Goal: Information Seeking & Learning: Learn about a topic

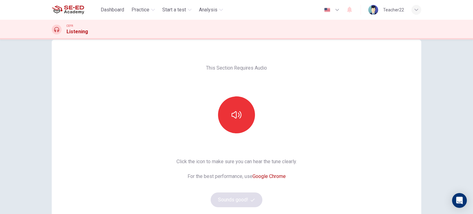
scroll to position [14, 0]
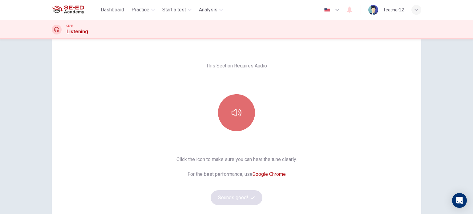
click at [238, 113] on icon "button" at bounding box center [236, 113] width 10 height 10
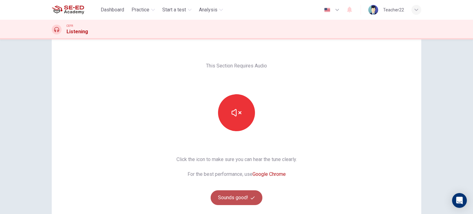
click at [228, 198] on button "Sounds good!" at bounding box center [236, 197] width 52 height 15
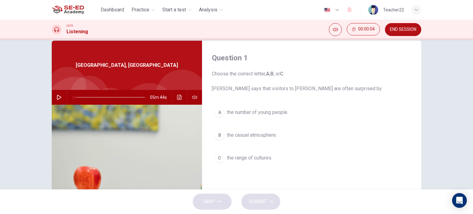
scroll to position [12, 0]
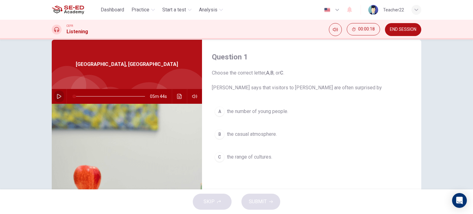
click at [57, 97] on icon "button" at bounding box center [59, 96] width 5 height 5
click at [219, 163] on button "C the range of cultures." at bounding box center [311, 156] width 199 height 15
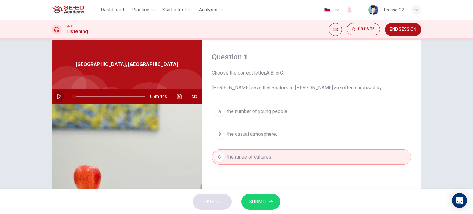
click at [54, 95] on button "button" at bounding box center [59, 96] width 10 height 15
click at [54, 94] on button "button" at bounding box center [59, 96] width 10 height 15
click at [250, 211] on div "SKIP SUBMIT" at bounding box center [236, 201] width 473 height 25
click at [252, 209] on button "SUBMIT" at bounding box center [260, 202] width 39 height 16
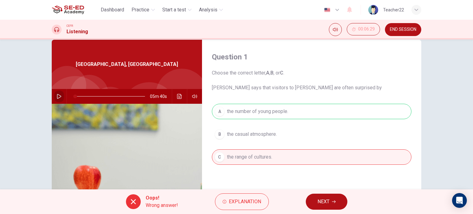
click at [57, 96] on icon "button" at bounding box center [59, 96] width 5 height 5
drag, startPoint x: 55, startPoint y: 96, endPoint x: 168, endPoint y: 166, distance: 132.8
click at [168, 166] on div "[GEOGRAPHIC_DATA], [GEOGRAPHIC_DATA] 05m 37s" at bounding box center [127, 147] width 150 height 214
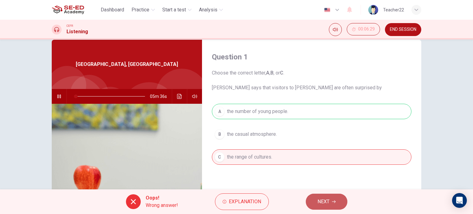
click at [319, 208] on button "NEXT" at bounding box center [327, 202] width 42 height 16
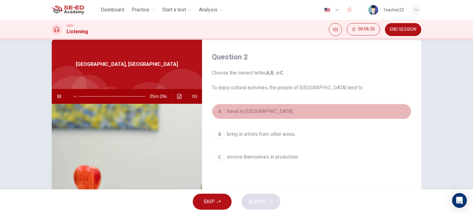
click at [229, 115] on button "A travel to southern [GEOGRAPHIC_DATA]." at bounding box center [311, 111] width 199 height 15
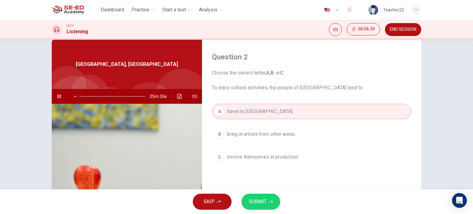
drag, startPoint x: 250, startPoint y: 134, endPoint x: 245, endPoint y: 117, distance: 17.6
click at [245, 117] on div "A travel to southern [GEOGRAPHIC_DATA]. B bring in artists from other areas. C …" at bounding box center [311, 140] width 199 height 73
drag, startPoint x: 245, startPoint y: 117, endPoint x: 246, endPoint y: 137, distance: 20.3
click at [246, 137] on div "A travel to southern [GEOGRAPHIC_DATA]. B bring in artists from other areas. C …" at bounding box center [311, 140] width 199 height 73
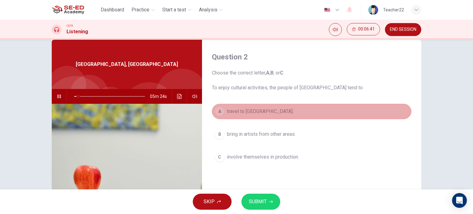
click at [240, 114] on span "travel to [GEOGRAPHIC_DATA]." at bounding box center [260, 111] width 66 height 7
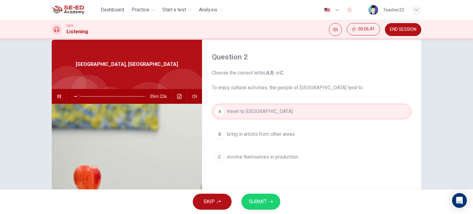
drag, startPoint x: 240, startPoint y: 114, endPoint x: 240, endPoint y: 142, distance: 28.3
click at [240, 142] on div "A travel to southern [GEOGRAPHIC_DATA]. B bring in artists from other areas. C …" at bounding box center [311, 140] width 199 height 73
drag, startPoint x: 240, startPoint y: 142, endPoint x: 238, endPoint y: 139, distance: 4.4
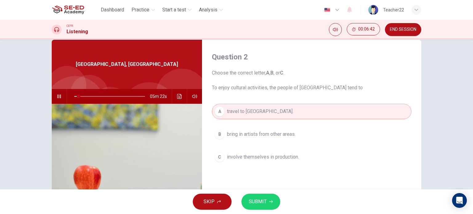
click at [238, 139] on div "A travel to southern [GEOGRAPHIC_DATA]. B bring in artists from other areas. C …" at bounding box center [311, 140] width 199 height 73
click at [238, 139] on button "B bring in artists from other areas." at bounding box center [311, 133] width 199 height 15
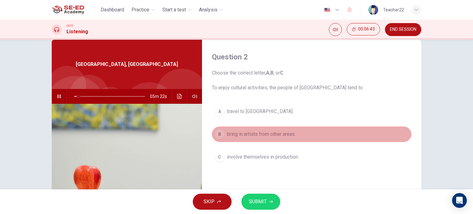
click at [238, 139] on button "B bring in artists from other areas." at bounding box center [311, 133] width 199 height 15
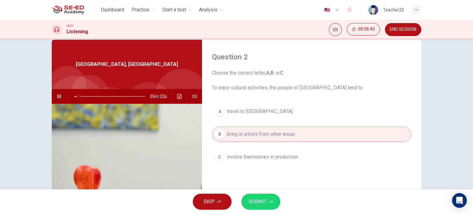
click at [238, 139] on button "B bring in artists from other areas." at bounding box center [311, 133] width 199 height 15
click at [273, 201] on button "SUBMIT" at bounding box center [260, 202] width 39 height 16
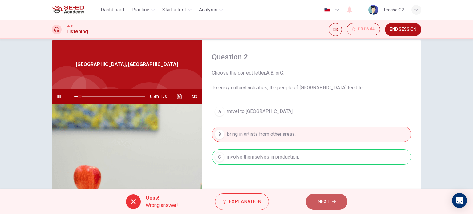
click at [320, 203] on span "NEXT" at bounding box center [323, 201] width 12 height 9
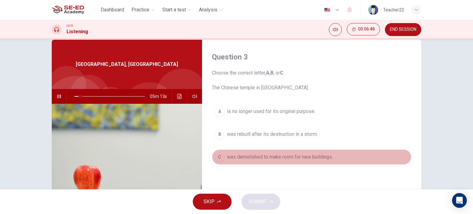
click at [249, 155] on span "was demolished to make room for new buildings." at bounding box center [280, 156] width 106 height 7
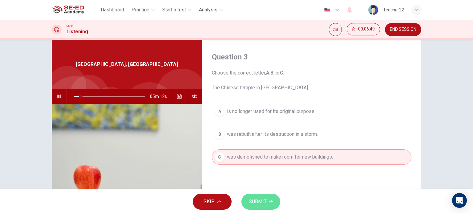
click at [256, 198] on span "SUBMIT" at bounding box center [258, 201] width 18 height 9
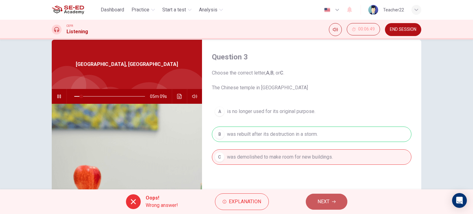
click at [322, 199] on span "NEXT" at bounding box center [323, 201] width 12 height 9
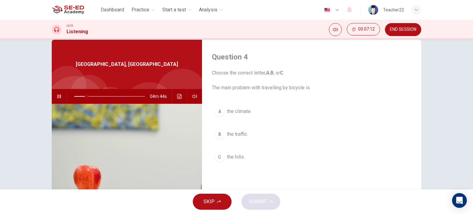
drag, startPoint x: 239, startPoint y: 116, endPoint x: 224, endPoint y: 107, distance: 17.3
click at [224, 107] on button "A the climate." at bounding box center [311, 111] width 199 height 15
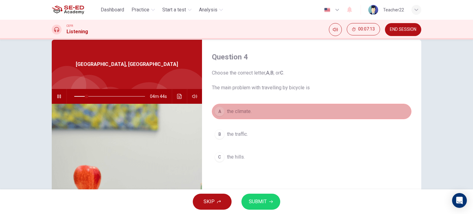
click at [224, 107] on button "A the climate." at bounding box center [311, 111] width 199 height 15
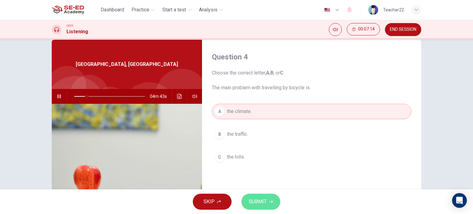
click at [254, 197] on span "SUBMIT" at bounding box center [258, 201] width 18 height 9
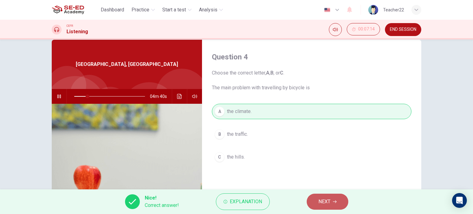
click at [324, 200] on span "NEXT" at bounding box center [324, 201] width 12 height 9
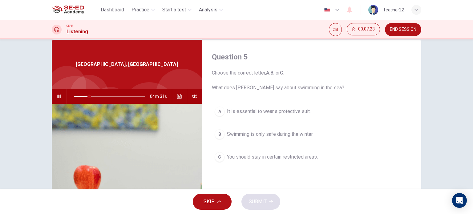
drag, startPoint x: 258, startPoint y: 137, endPoint x: 253, endPoint y: 143, distance: 7.5
click at [253, 143] on div "A It is essential to wear a protective suit. B Swimming is only safe during the…" at bounding box center [311, 140] width 199 height 73
drag, startPoint x: 253, startPoint y: 143, endPoint x: 253, endPoint y: 138, distance: 5.6
click at [253, 138] on div "A It is essential to wear a protective suit. B Swimming is only safe during the…" at bounding box center [311, 140] width 199 height 73
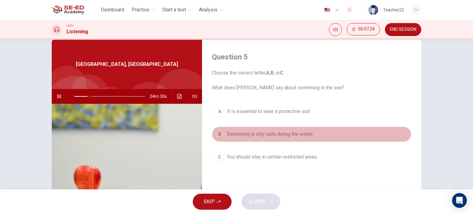
click at [253, 138] on span "Swimming is only safe during the winter." at bounding box center [270, 133] width 86 height 7
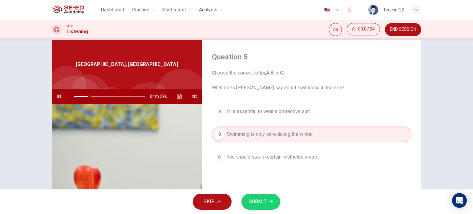
drag, startPoint x: 253, startPoint y: 138, endPoint x: 252, endPoint y: 198, distance: 60.0
click at [252, 198] on div "Dashboard Practice Start a test Analysis English en ​ Teacher22 CEFR Listening …" at bounding box center [236, 107] width 473 height 214
click at [252, 198] on span "SUBMIT" at bounding box center [258, 201] width 18 height 9
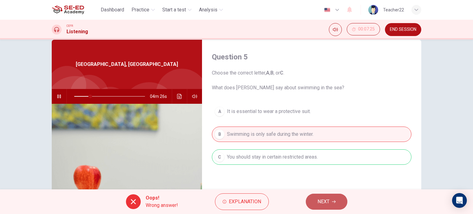
click at [323, 202] on span "NEXT" at bounding box center [323, 201] width 12 height 9
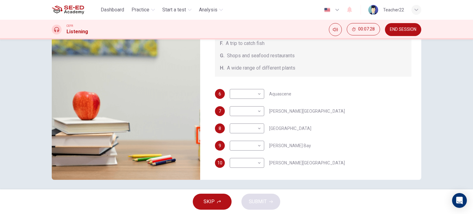
scroll to position [86, 0]
click at [252, 94] on body "This site uses cookies, as explained in our Privacy Policy . If you agree to th…" at bounding box center [236, 107] width 473 height 214
drag, startPoint x: 288, startPoint y: 79, endPoint x: 260, endPoint y: 90, distance: 30.0
click at [260, 90] on div at bounding box center [236, 107] width 473 height 214
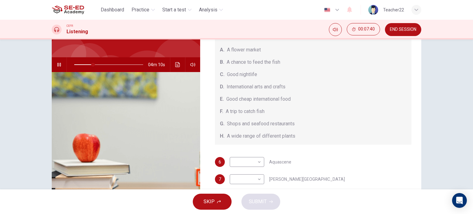
scroll to position [48, 0]
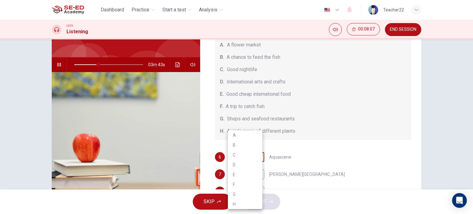
click at [230, 162] on body "This site uses cookies, as explained in our Privacy Policy . If you agree to th…" at bounding box center [236, 107] width 473 height 214
click at [239, 170] on li "E" at bounding box center [245, 175] width 34 height 10
type input "36"
type input "E"
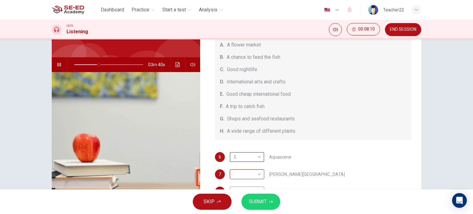
click at [239, 178] on body "This site uses cookies, as explained in our Privacy Policy . If you agree to th…" at bounding box center [236, 107] width 473 height 214
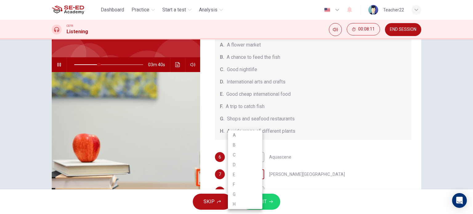
click at [239, 178] on li "E" at bounding box center [245, 175] width 34 height 10
type input "36"
type input "E"
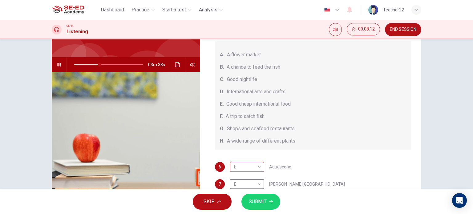
scroll to position [69, 0]
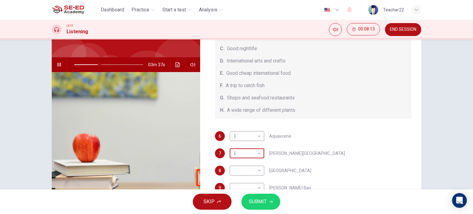
click at [250, 156] on body "This site uses cookies, as explained in our Privacy Policy . If you agree to th…" at bounding box center [236, 107] width 473 height 214
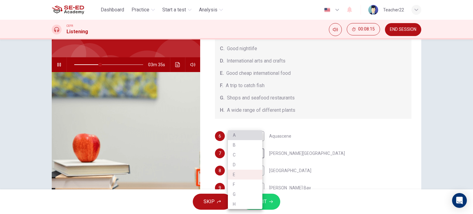
click at [237, 135] on li "A" at bounding box center [245, 135] width 34 height 10
type input "37"
type input "A"
drag, startPoint x: 243, startPoint y: 170, endPoint x: 240, endPoint y: 146, distance: 23.9
click at [240, 146] on body "This site uses cookies, as explained in our Privacy Policy . If you agree to th…" at bounding box center [236, 107] width 473 height 214
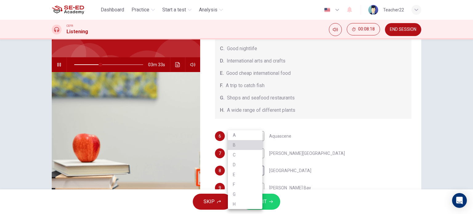
click at [240, 146] on li "B" at bounding box center [245, 145] width 34 height 10
type input "38"
type input "B"
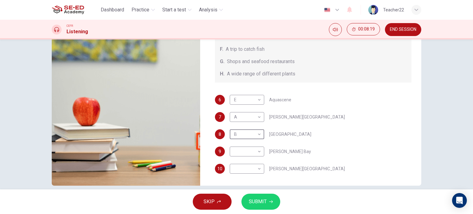
scroll to position [82, 0]
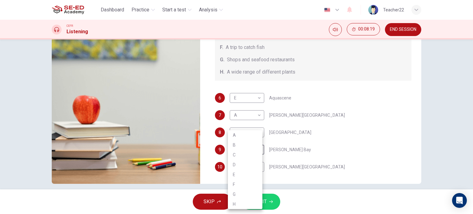
click at [240, 146] on body "This site uses cookies, as explained in our Privacy Policy . If you agree to th…" at bounding box center [236, 107] width 473 height 214
drag, startPoint x: 236, startPoint y: 204, endPoint x: 246, endPoint y: 208, distance: 11.2
click at [246, 208] on li "H" at bounding box center [245, 204] width 34 height 10
type input "39"
type input "H"
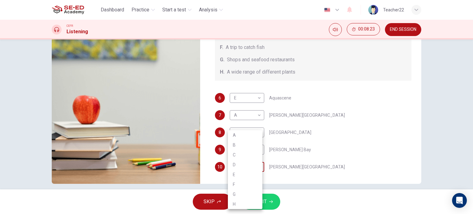
click at [240, 171] on body "This site uses cookies, as explained in our Privacy Policy . If you agree to th…" at bounding box center [236, 107] width 473 height 214
click at [238, 190] on li "G" at bounding box center [245, 194] width 34 height 10
type input "40"
type input "G"
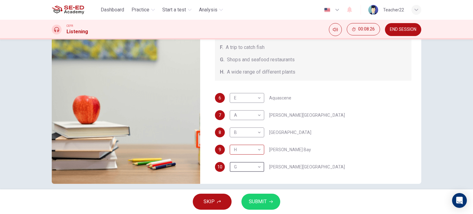
scroll to position [89, 0]
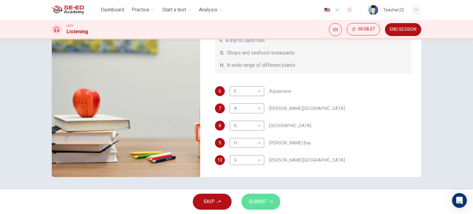
click at [255, 201] on span "SUBMIT" at bounding box center [258, 201] width 18 height 9
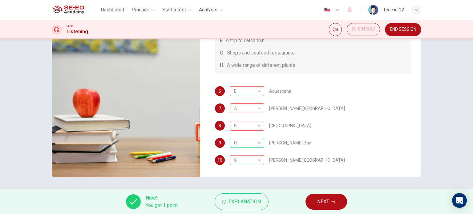
type input "43"
click at [322, 201] on span "NEXT" at bounding box center [323, 201] width 12 height 9
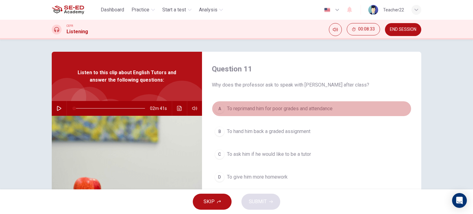
click at [227, 108] on span "To reprimand him for poor grades and attendance" at bounding box center [280, 108] width 106 height 7
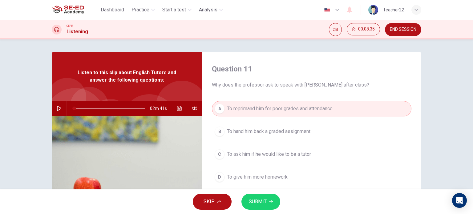
click at [256, 200] on span "SUBMIT" at bounding box center [258, 201] width 18 height 9
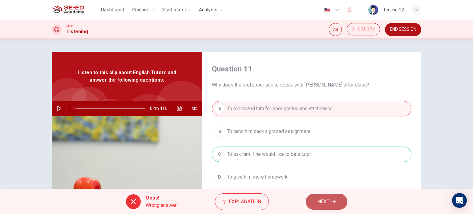
click at [319, 194] on button "NEXT" at bounding box center [327, 202] width 42 height 16
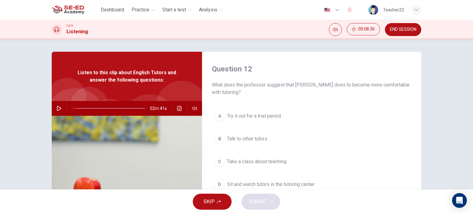
click at [242, 150] on div "A Try it out for a trial period B Talk to other tutors C Take a class about tea…" at bounding box center [311, 156] width 199 height 96
drag, startPoint x: 242, startPoint y: 146, endPoint x: 241, endPoint y: 142, distance: 3.7
click at [241, 142] on button "B Talk to other tutors" at bounding box center [311, 138] width 199 height 15
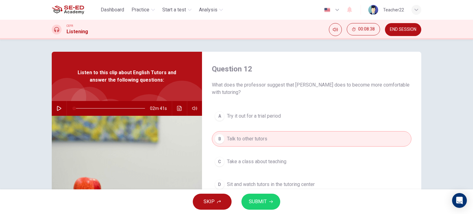
click at [241, 142] on span "Talk to other tutors" at bounding box center [247, 138] width 40 height 7
drag, startPoint x: 241, startPoint y: 142, endPoint x: 257, endPoint y: 198, distance: 57.5
click at [257, 198] on div "Dashboard Practice Start a test Analysis English en ​ Teacher22 CEFR Listening …" at bounding box center [236, 107] width 473 height 214
click at [257, 198] on span "SUBMIT" at bounding box center [258, 201] width 18 height 9
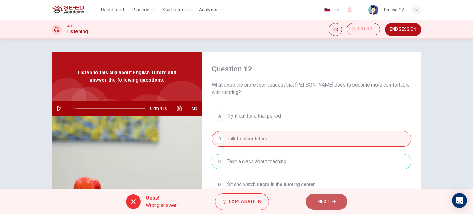
click at [327, 206] on button "NEXT" at bounding box center [327, 202] width 42 height 16
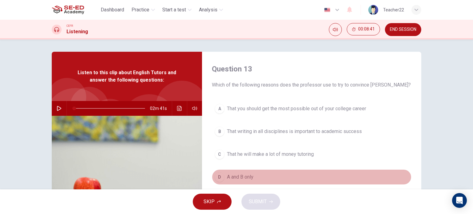
click at [255, 180] on button "D A and B only" at bounding box center [311, 176] width 199 height 15
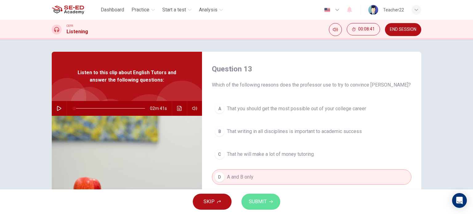
click at [255, 197] on span "SUBMIT" at bounding box center [258, 201] width 18 height 9
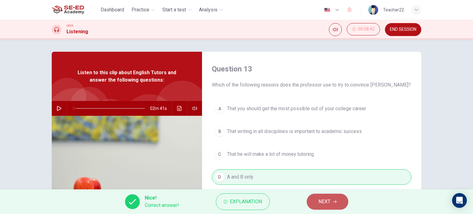
click at [318, 202] on span "NEXT" at bounding box center [324, 201] width 12 height 9
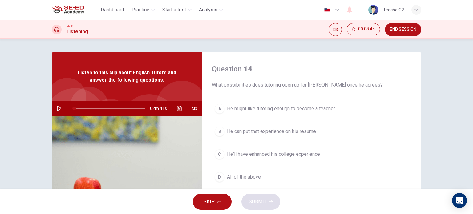
drag, startPoint x: 242, startPoint y: 158, endPoint x: 240, endPoint y: 184, distance: 25.9
click at [240, 184] on div "A He might like tutoring enough to become a teacher B He can put that experienc…" at bounding box center [311, 149] width 199 height 96
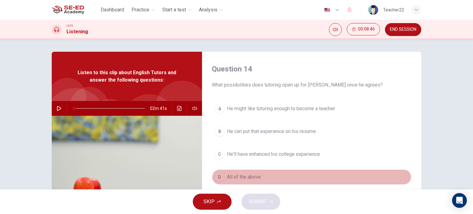
click at [241, 178] on span "All of the above" at bounding box center [244, 176] width 34 height 7
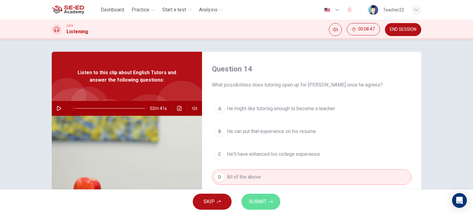
click at [251, 195] on button "SUBMIT" at bounding box center [260, 202] width 39 height 16
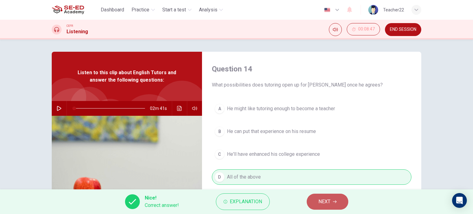
click at [334, 197] on button "NEXT" at bounding box center [327, 202] width 42 height 16
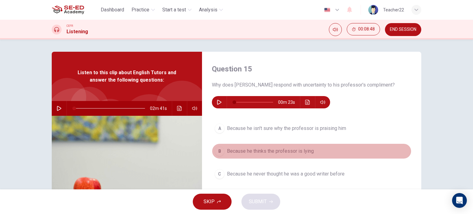
click at [288, 145] on button "B Because he thinks the professor is lying" at bounding box center [311, 150] width 199 height 15
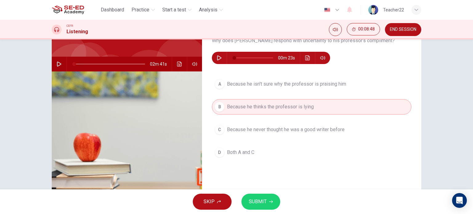
scroll to position [44, 0]
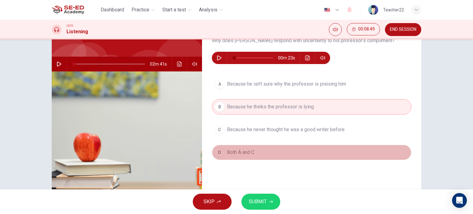
click at [253, 151] on span "Both A and C" at bounding box center [240, 152] width 27 height 7
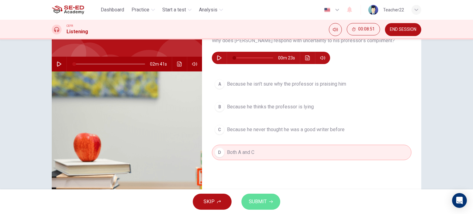
click at [259, 199] on span "SUBMIT" at bounding box center [258, 201] width 18 height 9
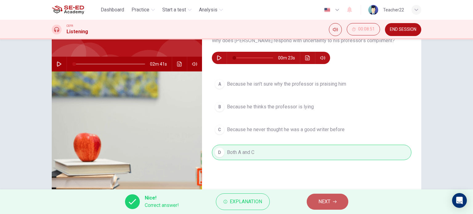
click at [331, 201] on button "NEXT" at bounding box center [327, 202] width 42 height 16
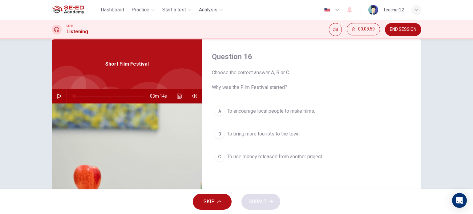
scroll to position [12, 0]
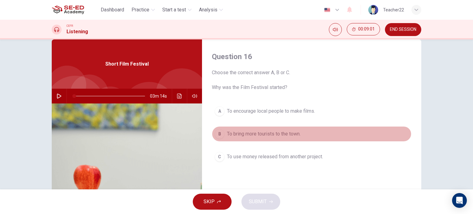
click at [277, 135] on span "To bring more tourists to the town." at bounding box center [264, 133] width 74 height 7
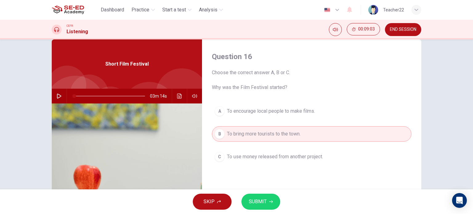
click at [265, 196] on button "SUBMIT" at bounding box center [260, 202] width 39 height 16
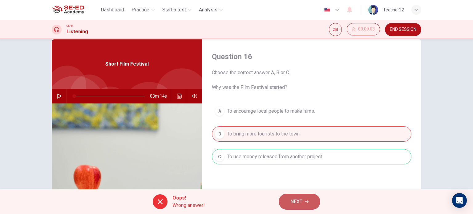
click at [290, 203] on button "NEXT" at bounding box center [299, 202] width 42 height 16
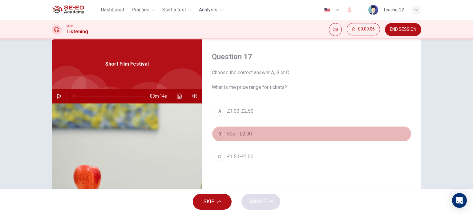
click at [215, 130] on div "B" at bounding box center [219, 134] width 10 height 10
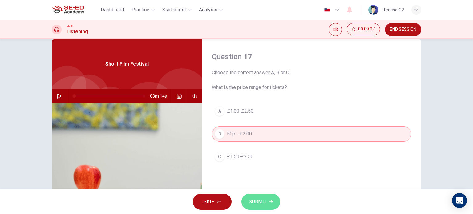
click at [263, 199] on span "SUBMIT" at bounding box center [258, 201] width 18 height 9
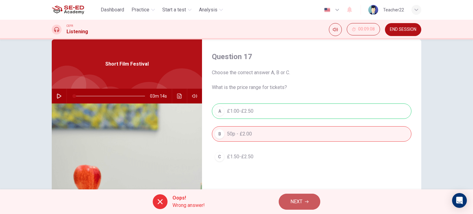
click at [302, 202] on span "NEXT" at bounding box center [296, 201] width 12 height 9
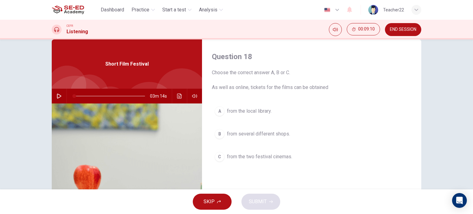
drag, startPoint x: 234, startPoint y: 114, endPoint x: 239, endPoint y: 115, distance: 5.6
click at [239, 115] on button "A from the local library." at bounding box center [311, 110] width 199 height 15
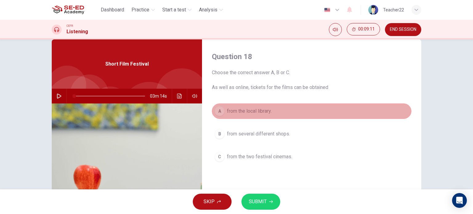
click at [239, 115] on button "A from the local library." at bounding box center [311, 110] width 199 height 15
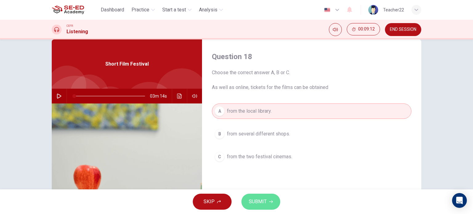
click at [250, 199] on span "SUBMIT" at bounding box center [258, 201] width 18 height 9
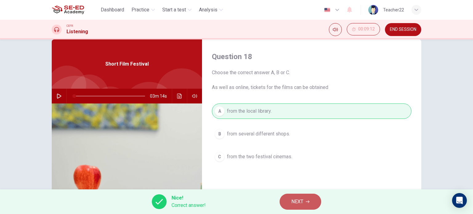
click at [293, 203] on span "NEXT" at bounding box center [297, 201] width 12 height 9
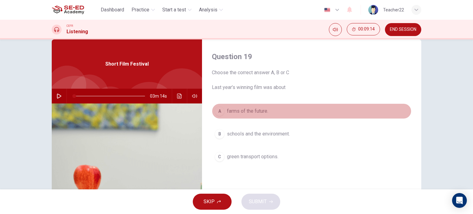
click at [243, 113] on span "farms of the future." at bounding box center [247, 110] width 41 height 7
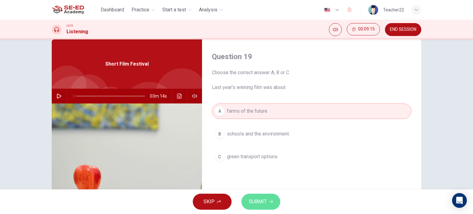
click at [256, 203] on span "SUBMIT" at bounding box center [258, 201] width 18 height 9
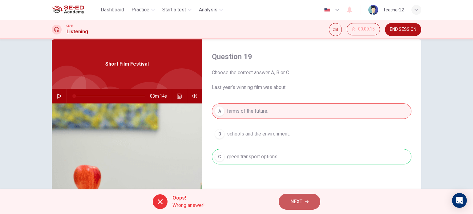
click at [306, 203] on icon "button" at bounding box center [307, 202] width 4 height 4
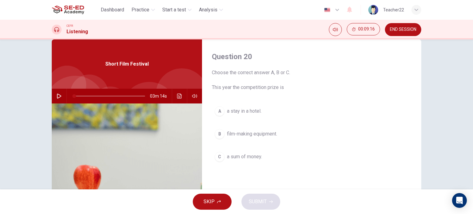
click at [261, 143] on div "A a stay in a hotel. B film-making equipment. C a sum of money." at bounding box center [311, 139] width 199 height 73
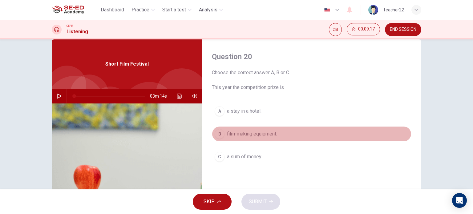
click at [258, 136] on span "film-making equipment." at bounding box center [252, 133] width 50 height 7
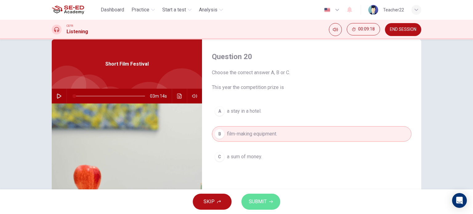
click at [263, 199] on span "SUBMIT" at bounding box center [258, 201] width 18 height 9
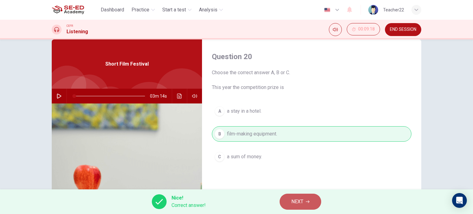
click at [284, 199] on button "NEXT" at bounding box center [300, 202] width 42 height 16
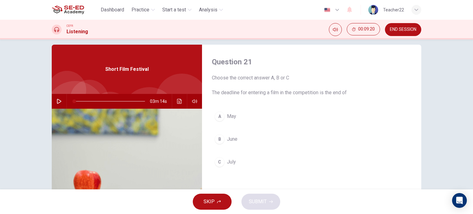
scroll to position [2, 0]
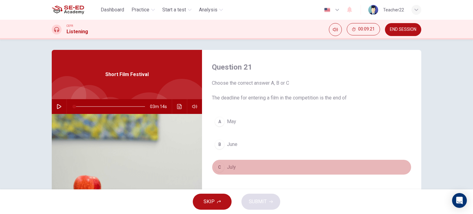
click at [231, 160] on button "C July" at bounding box center [311, 166] width 199 height 15
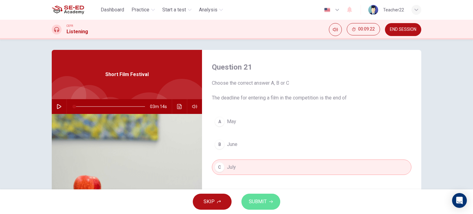
click at [265, 201] on span "SUBMIT" at bounding box center [258, 201] width 18 height 9
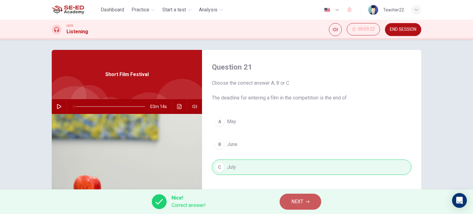
click at [290, 204] on button "NEXT" at bounding box center [300, 202] width 42 height 16
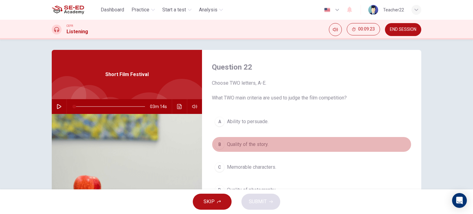
click at [239, 149] on button "B Quality of the story." at bounding box center [311, 144] width 199 height 15
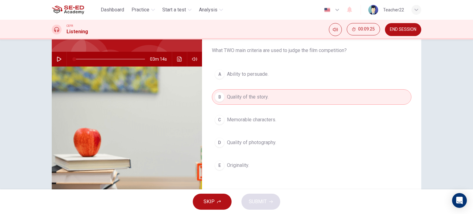
scroll to position [57, 0]
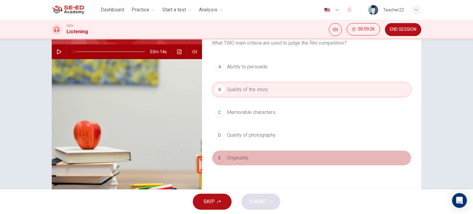
click at [240, 152] on button "E Originality." at bounding box center [311, 157] width 199 height 15
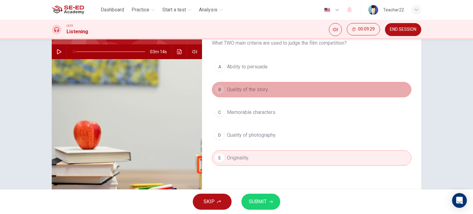
click at [251, 90] on span "Quality of the story." at bounding box center [248, 89] width 42 height 7
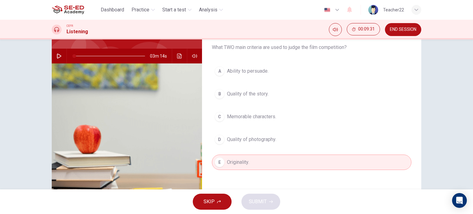
scroll to position [52, 0]
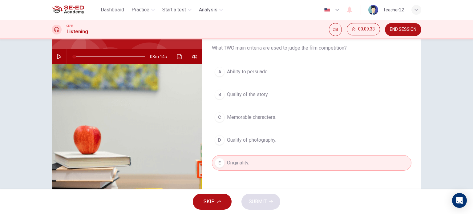
click at [245, 106] on div "A Ability to persuade. B Quality of the story. C Memorable characters. D Qualit…" at bounding box center [311, 123] width 199 height 119
drag, startPoint x: 243, startPoint y: 92, endPoint x: 231, endPoint y: 96, distance: 12.3
click at [231, 96] on span "Quality of the story." at bounding box center [248, 94] width 42 height 7
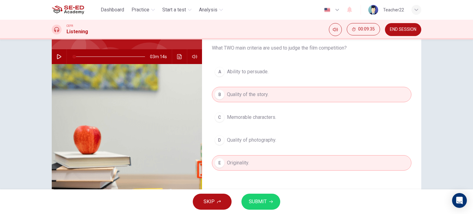
click at [231, 96] on span "Quality of the story." at bounding box center [248, 94] width 42 height 7
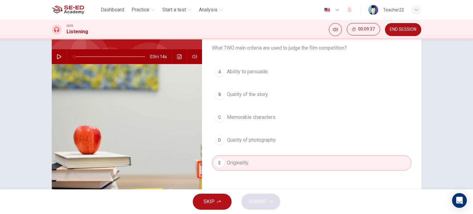
drag, startPoint x: 231, startPoint y: 96, endPoint x: 227, endPoint y: 94, distance: 5.0
click at [227, 94] on span "Quality of the story." at bounding box center [248, 94] width 42 height 7
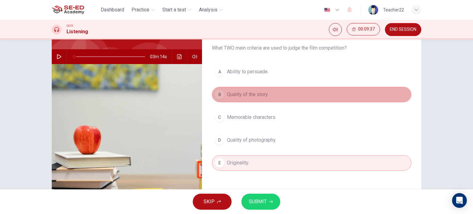
click at [227, 94] on span "Quality of the story." at bounding box center [248, 94] width 42 height 7
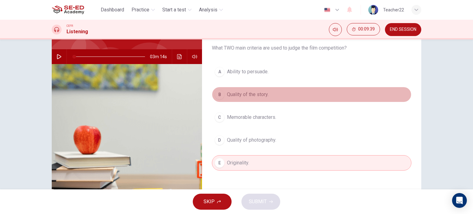
click at [227, 87] on button "B Quality of the story." at bounding box center [311, 94] width 199 height 15
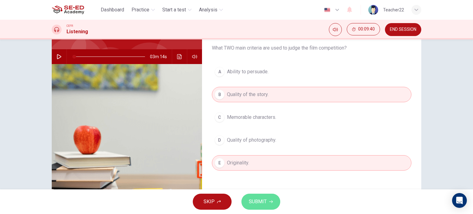
click at [253, 199] on span "SUBMIT" at bounding box center [258, 201] width 18 height 9
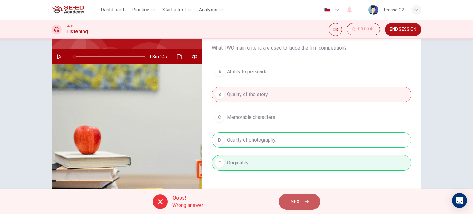
click at [289, 200] on button "NEXT" at bounding box center [299, 202] width 42 height 16
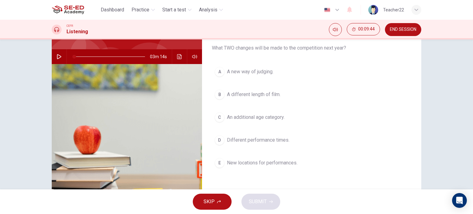
click at [245, 126] on div "A A new way of judging. B A different length of film. C An additional age categ…" at bounding box center [311, 123] width 199 height 119
click at [245, 119] on span "An additional age category." at bounding box center [256, 117] width 58 height 7
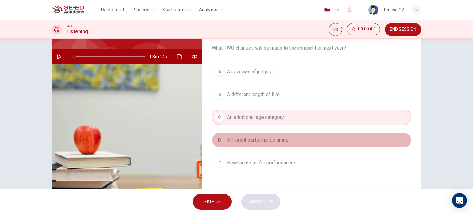
click at [244, 139] on span "Different performance times." at bounding box center [258, 139] width 62 height 7
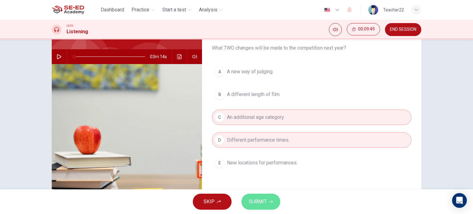
click at [257, 197] on button "SUBMIT" at bounding box center [260, 202] width 39 height 16
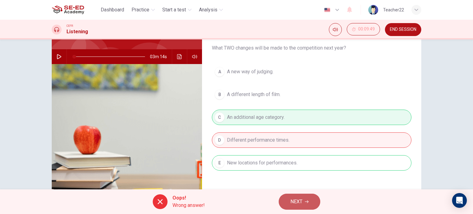
click at [286, 198] on button "NEXT" at bounding box center [299, 202] width 42 height 16
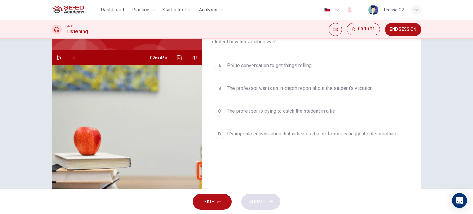
scroll to position [51, 0]
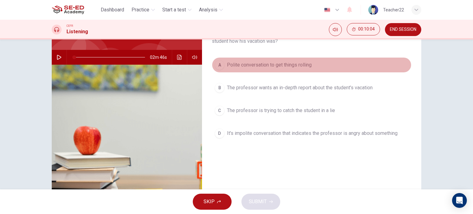
click at [220, 67] on div "A" at bounding box center [219, 65] width 10 height 10
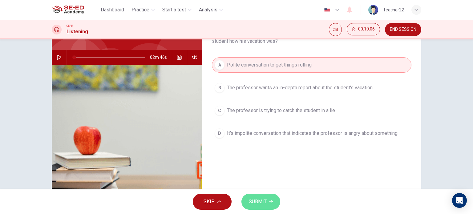
click at [261, 202] on span "SUBMIT" at bounding box center [258, 201] width 18 height 9
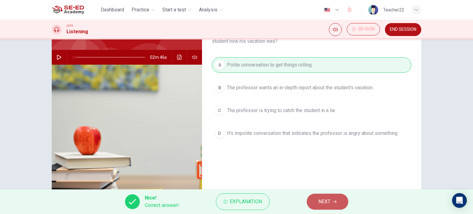
click at [309, 199] on button "NEXT" at bounding box center [327, 202] width 42 height 16
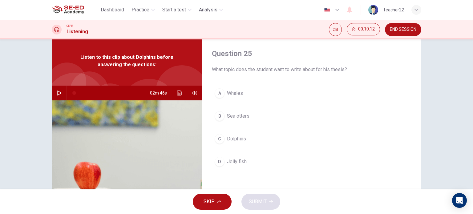
scroll to position [16, 0]
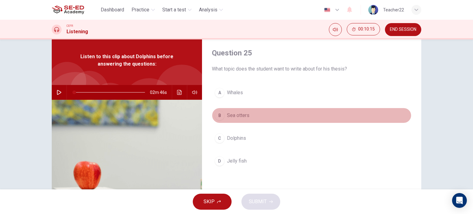
click at [223, 112] on button "B Sea otters" at bounding box center [311, 115] width 199 height 15
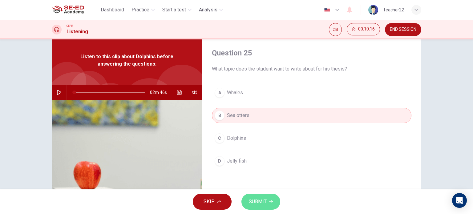
click at [257, 196] on button "SUBMIT" at bounding box center [260, 202] width 39 height 16
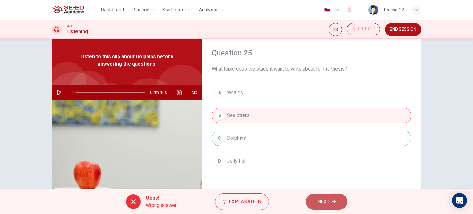
click at [332, 198] on button "NEXT" at bounding box center [327, 202] width 42 height 16
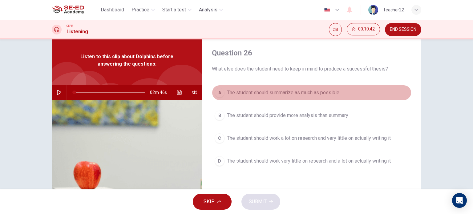
click at [287, 97] on button "A The student should summarize as much as possible" at bounding box center [311, 92] width 199 height 15
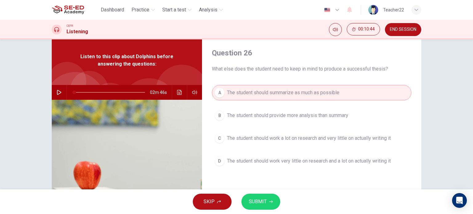
click at [262, 196] on button "SUBMIT" at bounding box center [260, 202] width 39 height 16
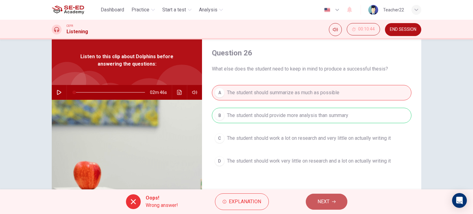
click at [319, 203] on span "NEXT" at bounding box center [323, 201] width 12 height 9
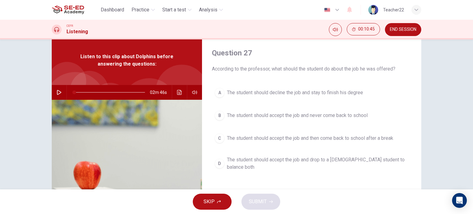
drag, startPoint x: 269, startPoint y: 102, endPoint x: 256, endPoint y: 85, distance: 21.4
click at [256, 85] on div "A The student should decline the job and stay to finish his degree B The studen…" at bounding box center [311, 135] width 199 height 101
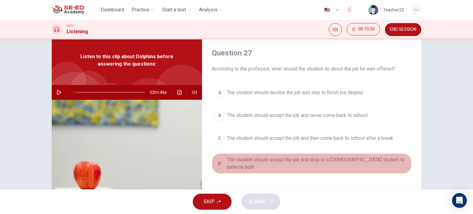
click at [280, 162] on span "The student should accept the job and drop to a [DEMOGRAPHIC_DATA] student to b…" at bounding box center [318, 163] width 182 height 15
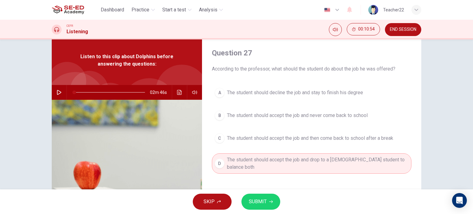
drag, startPoint x: 359, startPoint y: 136, endPoint x: 283, endPoint y: 162, distance: 80.5
click at [283, 162] on div "A The student should decline the job and stay to finish his degree B The studen…" at bounding box center [311, 135] width 199 height 101
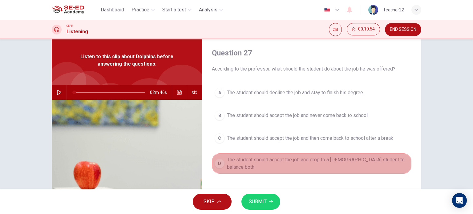
click at [283, 162] on span "The student should accept the job and drop to a [DEMOGRAPHIC_DATA] student to b…" at bounding box center [318, 163] width 182 height 15
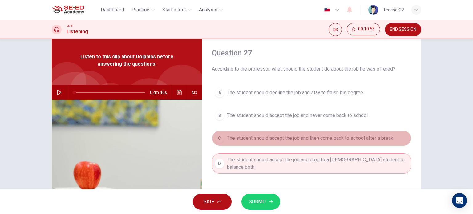
click at [284, 137] on span "The student should accept the job and then come back to school after a break" at bounding box center [310, 137] width 166 height 7
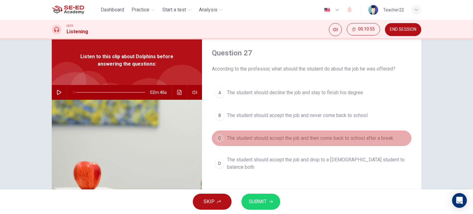
click at [284, 137] on span "The student should accept the job and then come back to school after a break" at bounding box center [310, 137] width 166 height 7
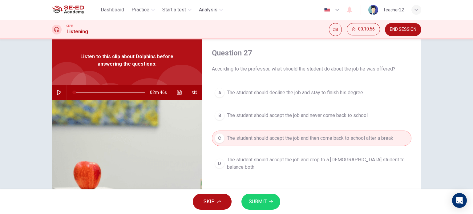
click at [284, 137] on span "The student should accept the job and then come back to school after a break" at bounding box center [310, 137] width 166 height 7
click at [263, 197] on span "SUBMIT" at bounding box center [258, 201] width 18 height 9
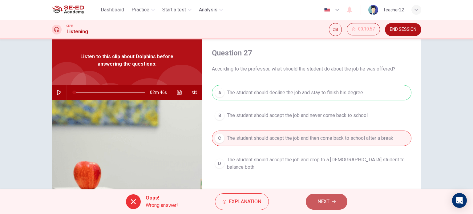
click at [313, 200] on button "NEXT" at bounding box center [327, 202] width 42 height 16
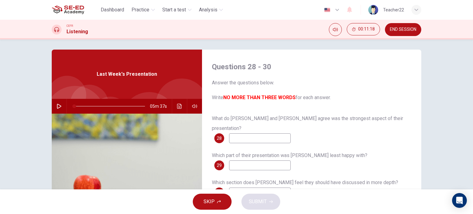
scroll to position [1, 0]
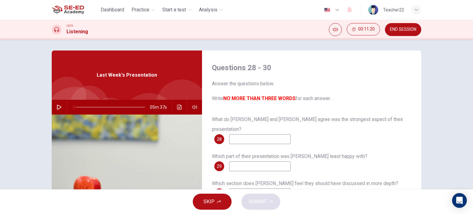
click at [240, 134] on input at bounding box center [260, 139] width 62 height 10
click at [59, 108] on icon "button" at bounding box center [59, 107] width 5 height 5
click at [249, 134] on input at bounding box center [260, 139] width 62 height 10
type input "12"
type input "go"
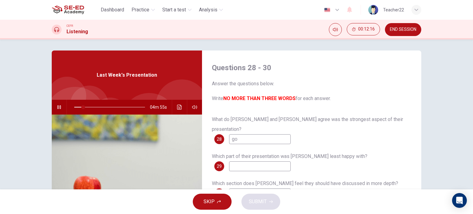
type input "13"
type input "go h"
type input "13"
type input "go ho"
type input "13"
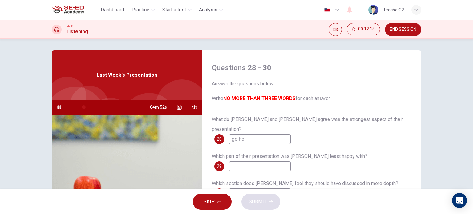
type input "go hom"
type input "14"
type input "go home"
type input "15"
type input "go home"
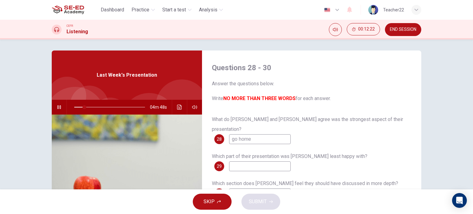
click at [251, 161] on input at bounding box center [260, 166] width 62 height 10
type input "15"
type input "goo"
type input "15"
type input "good"
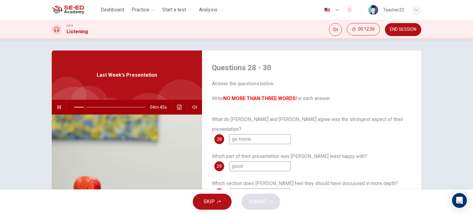
type input "16"
type input "good"
click at [256, 188] on input at bounding box center [260, 193] width 62 height 10
type input "18"
type input "i"
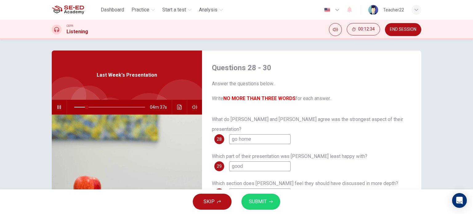
type input "18"
type input "i"
type input "18"
type input "i d"
type input "19"
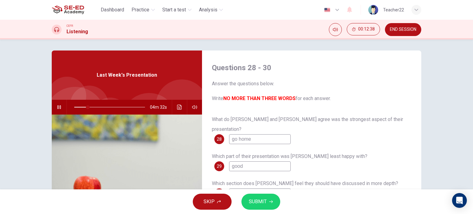
type input "i do"
type input "20"
type input "i don"
type input "21"
type input "i don"
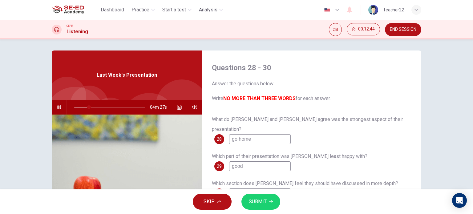
type input "21"
type input "i don"
type input "21"
type input "i do"
type input "21"
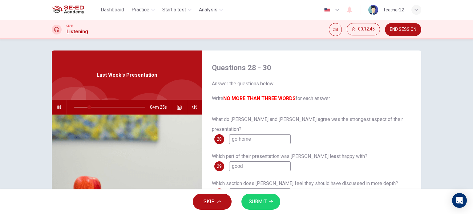
type input "i do"
type input "21"
type input "i do n"
type input "22"
type input "i do no"
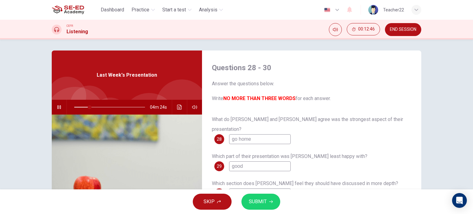
type input "22"
type input "i do not"
type input "22"
type input "i do not"
type input "22"
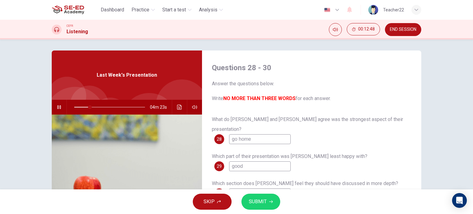
type input "i do not n"
type input "22"
type input "i do not no"
type input "22"
type input "i do not no"
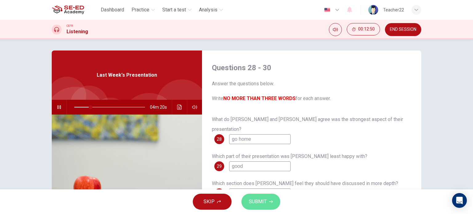
click at [277, 205] on button "SUBMIT" at bounding box center [260, 202] width 39 height 16
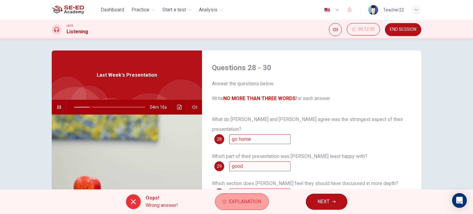
click at [259, 206] on button "Explanation" at bounding box center [242, 201] width 54 height 17
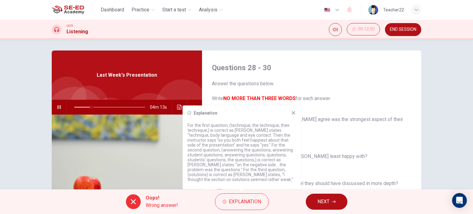
click at [294, 114] on icon at bounding box center [293, 112] width 5 height 5
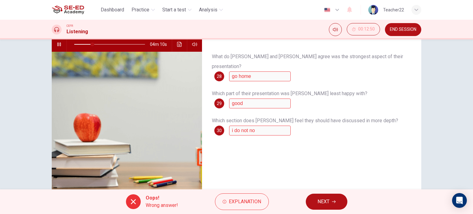
scroll to position [89, 0]
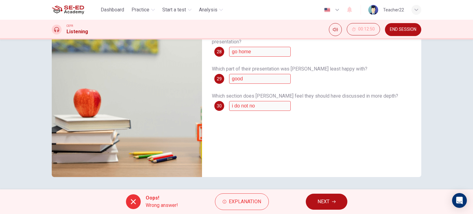
click at [318, 198] on div "Dashboard Practice Start a test Analysis English en ​ Teacher22 CEFR Listening …" at bounding box center [236, 107] width 473 height 214
click at [318, 198] on span "NEXT" at bounding box center [323, 201] width 12 height 9
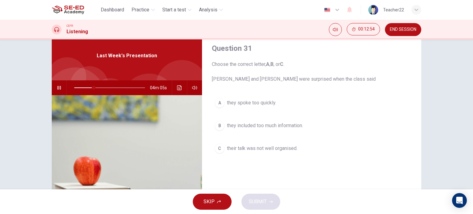
scroll to position [20, 0]
drag, startPoint x: 234, startPoint y: 102, endPoint x: 223, endPoint y: 102, distance: 10.8
click at [223, 102] on button "A they spoke too quickly." at bounding box center [311, 102] width 199 height 15
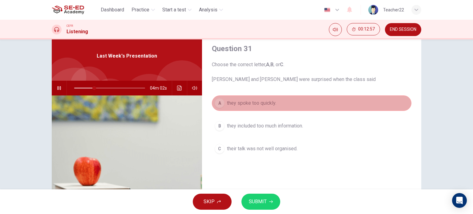
click at [223, 102] on button "A they spoke too quickly." at bounding box center [311, 102] width 199 height 15
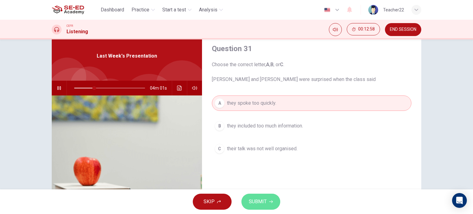
click at [261, 200] on span "SUBMIT" at bounding box center [258, 201] width 18 height 9
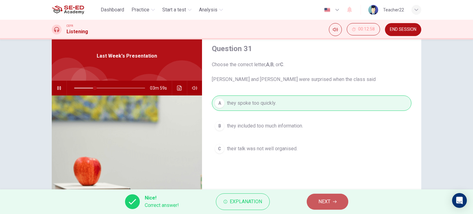
click at [316, 201] on button "NEXT" at bounding box center [327, 202] width 42 height 16
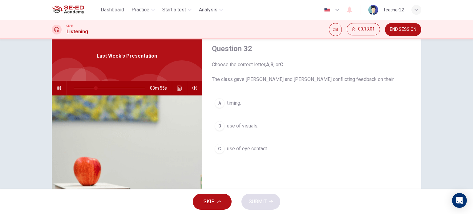
drag, startPoint x: 231, startPoint y: 108, endPoint x: 263, endPoint y: 207, distance: 104.1
click at [263, 207] on div "Dashboard Practice Start a test Analysis English en ​ Teacher22 CEFR Listening …" at bounding box center [236, 107] width 473 height 214
drag, startPoint x: 224, startPoint y: 104, endPoint x: 230, endPoint y: 102, distance: 5.7
click at [230, 102] on button "A timing." at bounding box center [311, 102] width 199 height 15
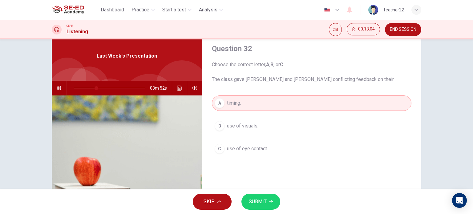
click at [230, 102] on span "timing." at bounding box center [234, 102] width 14 height 7
drag, startPoint x: 230, startPoint y: 102, endPoint x: 251, endPoint y: 206, distance: 106.1
click at [251, 206] on div "Dashboard Practice Start a test Analysis English en ​ Teacher22 CEFR Listening …" at bounding box center [236, 107] width 473 height 214
click at [251, 206] on button "SUBMIT" at bounding box center [260, 202] width 39 height 16
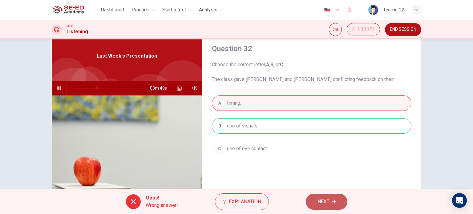
click at [317, 201] on button "NEXT" at bounding box center [327, 202] width 42 height 16
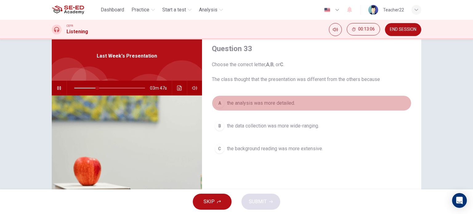
click at [264, 107] on button "A the analysis was more detailed." at bounding box center [311, 102] width 199 height 15
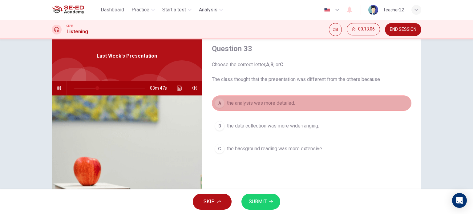
click at [264, 107] on button "A the analysis was more detailed." at bounding box center [311, 102] width 199 height 15
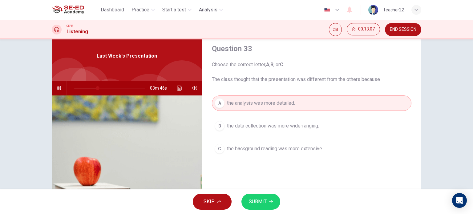
drag, startPoint x: 264, startPoint y: 107, endPoint x: 267, endPoint y: 205, distance: 97.6
click at [267, 205] on div "Dashboard Practice Start a test Analysis English en ​ Teacher22 CEFR Listening …" at bounding box center [236, 107] width 473 height 214
click at [267, 205] on button "SUBMIT" at bounding box center [260, 202] width 39 height 16
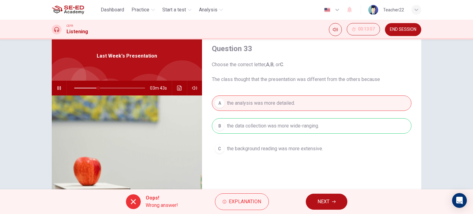
drag, startPoint x: 311, startPoint y: 202, endPoint x: 253, endPoint y: 125, distance: 96.9
click at [253, 125] on div "Dashboard Practice Start a test Analysis English en ​ Teacher22 CEFR Listening …" at bounding box center [236, 107] width 473 height 214
click at [322, 195] on button "NEXT" at bounding box center [327, 202] width 42 height 16
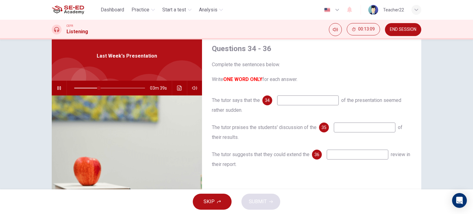
click at [314, 100] on input at bounding box center [308, 100] width 62 height 10
type input "36"
type input "n"
type input "36"
type input "no"
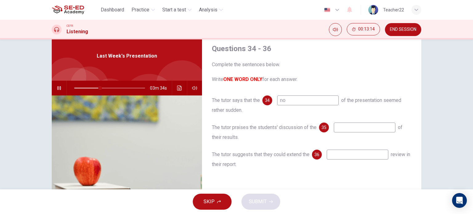
type input "37"
type input "no"
type input "37"
click at [368, 126] on input at bounding box center [365, 127] width 62 height 10
type input "no"
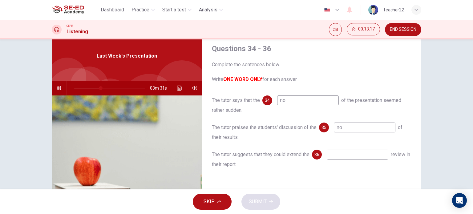
type input "38"
type input "no"
click at [362, 150] on input at bounding box center [357, 155] width 62 height 10
type input "38"
type input "n"
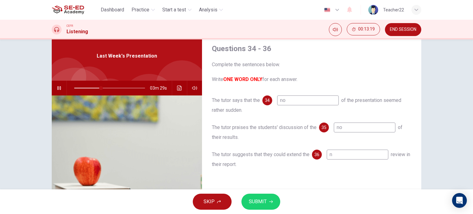
type input "38"
type input "no"
type input "39"
type input "no"
click at [268, 204] on button "SUBMIT" at bounding box center [260, 202] width 39 height 16
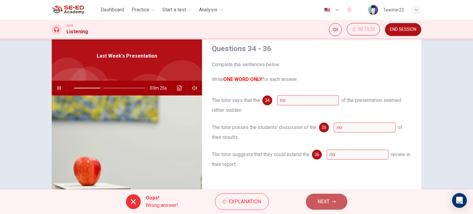
type input "39"
click at [321, 202] on span "NEXT" at bounding box center [323, 201] width 12 height 9
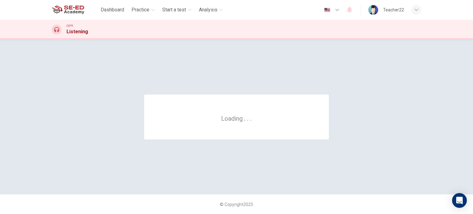
scroll to position [0, 0]
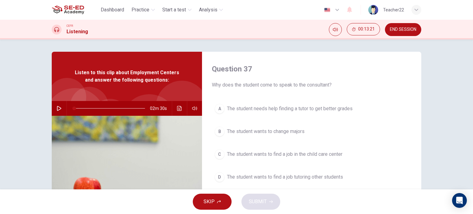
click at [260, 129] on span "The student wants to change majors" at bounding box center [266, 131] width 78 height 7
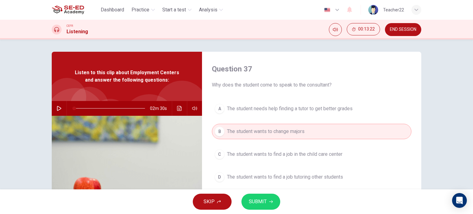
drag, startPoint x: 263, startPoint y: 213, endPoint x: 263, endPoint y: 209, distance: 3.7
click at [263, 209] on div "SKIP SUBMIT" at bounding box center [236, 201] width 473 height 25
click at [263, 209] on button "SUBMIT" at bounding box center [260, 202] width 39 height 16
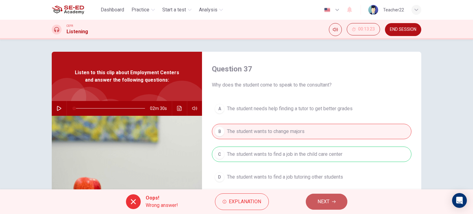
click at [326, 196] on button "NEXT" at bounding box center [327, 202] width 42 height 16
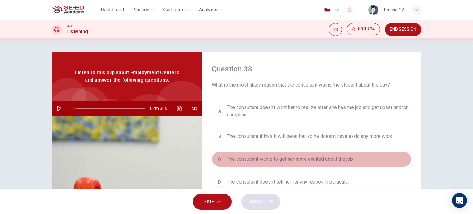
click at [283, 160] on span "The consultant wants to get her more excited about the job" at bounding box center [290, 158] width 126 height 7
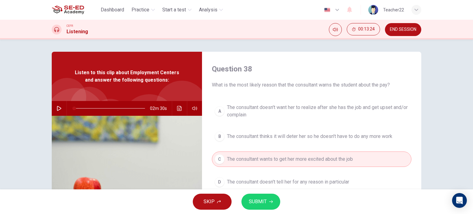
click at [262, 198] on span "SUBMIT" at bounding box center [258, 201] width 18 height 9
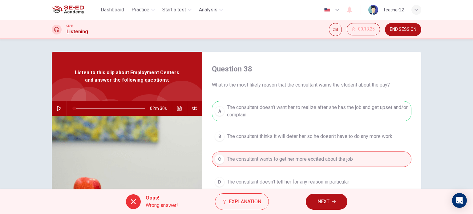
click at [302, 197] on div "Oops! Wrong answer! Explanation NEXT" at bounding box center [236, 201] width 473 height 25
click at [305, 197] on div "Oops! Wrong answer! Explanation NEXT" at bounding box center [236, 201] width 473 height 25
click at [315, 199] on button "NEXT" at bounding box center [327, 202] width 42 height 16
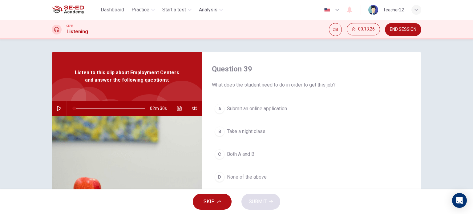
click at [237, 166] on div "A Submit an online application B Take a night class C Both A and B D None of th…" at bounding box center [311, 149] width 199 height 96
drag, startPoint x: 240, startPoint y: 160, endPoint x: 234, endPoint y: 158, distance: 6.5
click at [234, 158] on button "C Both A and B" at bounding box center [311, 153] width 199 height 15
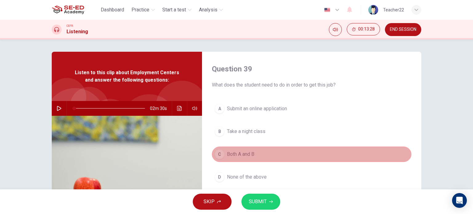
click at [234, 158] on button "C Both A and B" at bounding box center [311, 153] width 199 height 15
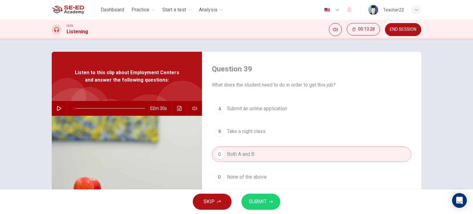
drag, startPoint x: 234, startPoint y: 158, endPoint x: 261, endPoint y: 198, distance: 49.2
click at [261, 198] on div "Dashboard Practice Start a test Analysis English en ​ Teacher22 CEFR Listening …" at bounding box center [236, 107] width 473 height 214
click at [261, 198] on span "SUBMIT" at bounding box center [258, 201] width 18 height 9
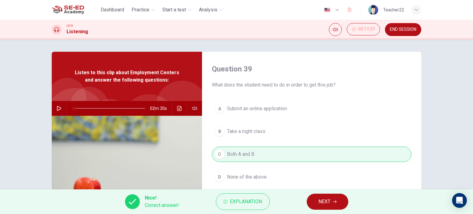
click at [334, 195] on button "NEXT" at bounding box center [327, 202] width 42 height 16
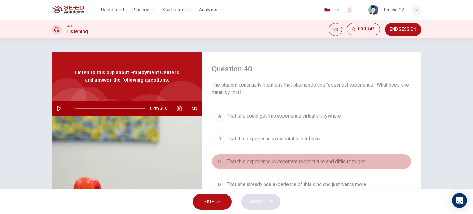
click at [236, 158] on span "That this experience is important to her future and difficult to get" at bounding box center [296, 161] width 138 height 7
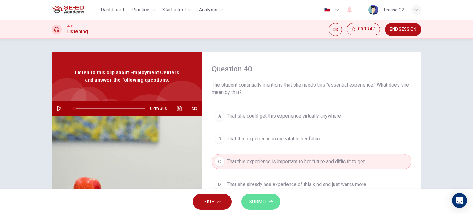
click at [258, 200] on span "SUBMIT" at bounding box center [258, 201] width 18 height 9
